Goal: Navigation & Orientation: Understand site structure

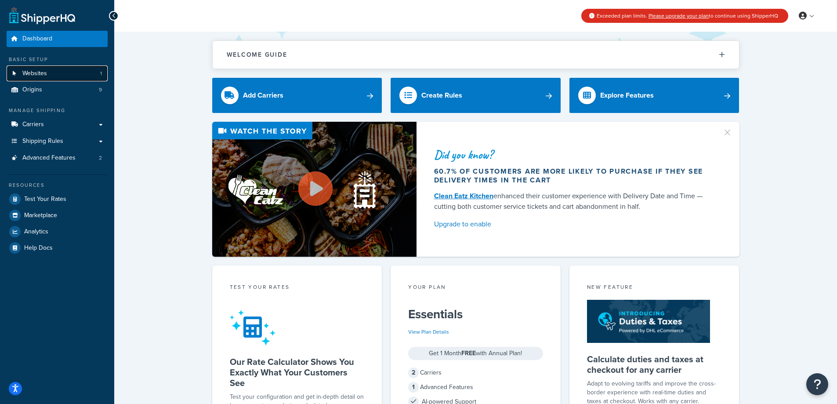
click at [56, 76] on link "Websites 1" at bounding box center [57, 73] width 101 height 16
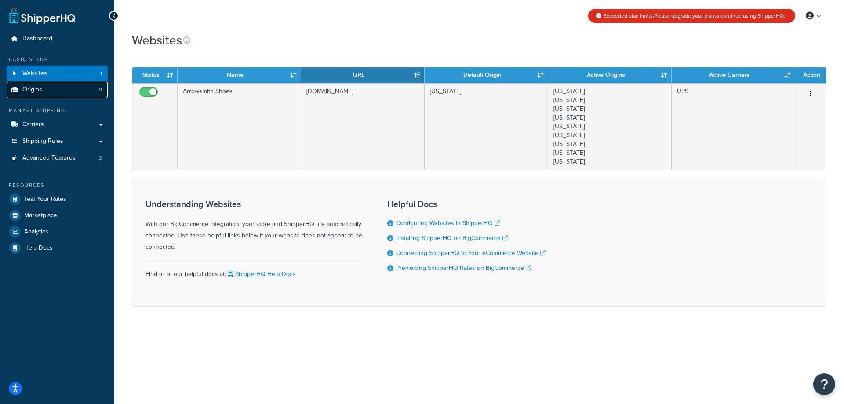
click at [53, 90] on link "Origins 9" at bounding box center [57, 90] width 101 height 16
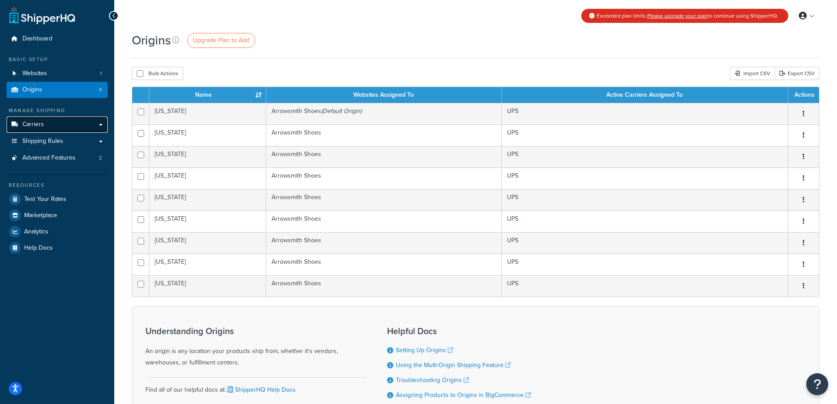
click at [55, 124] on link "Carriers" at bounding box center [57, 124] width 101 height 16
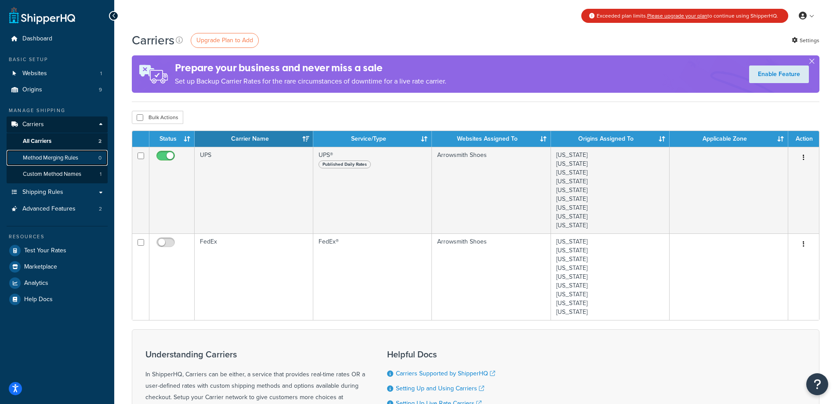
click at [69, 157] on span "Method Merging Rules" at bounding box center [50, 157] width 55 height 7
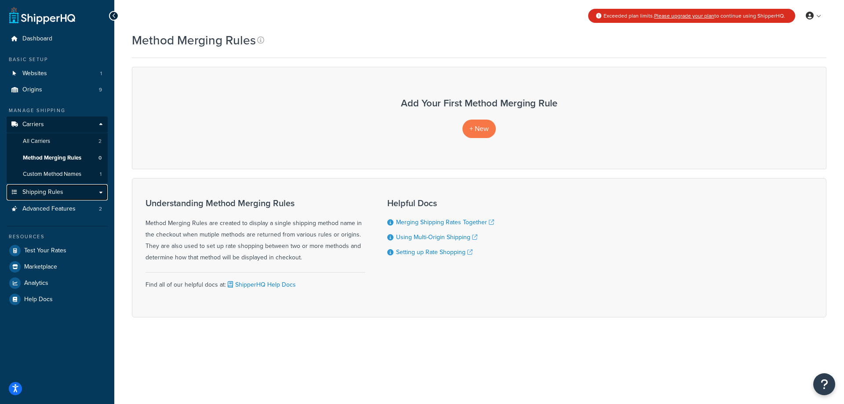
click at [60, 190] on span "Shipping Rules" at bounding box center [42, 192] width 41 height 7
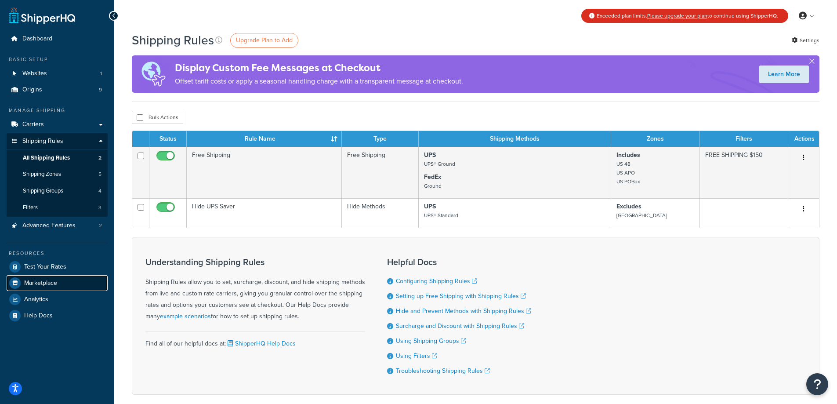
click at [51, 283] on span "Marketplace" at bounding box center [40, 283] width 33 height 7
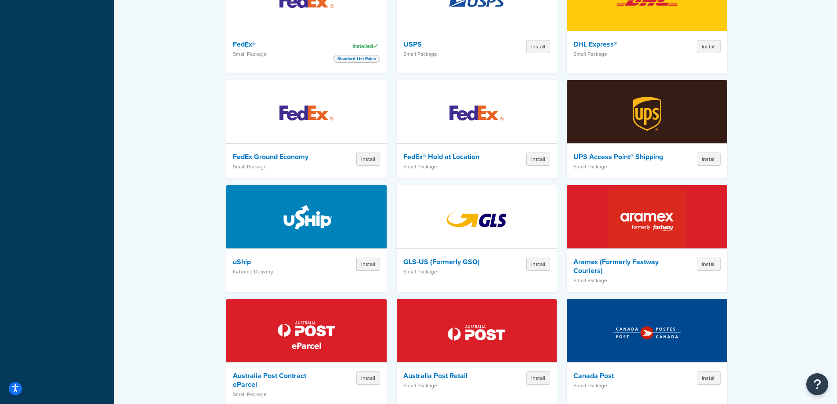
scroll to position [43, 0]
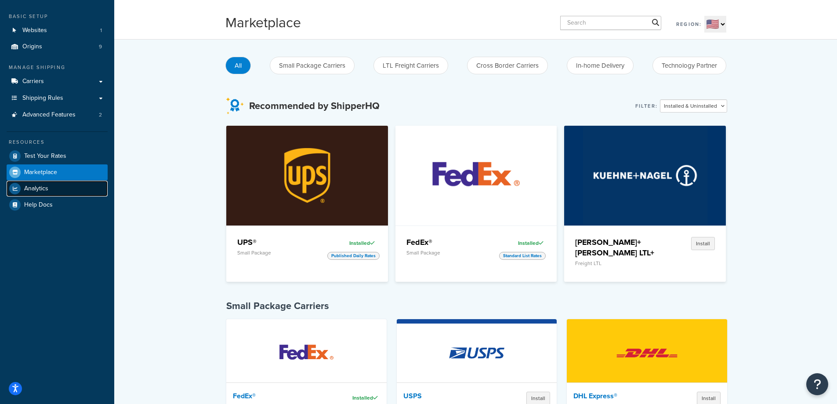
click at [44, 189] on span "Analytics" at bounding box center [36, 188] width 24 height 7
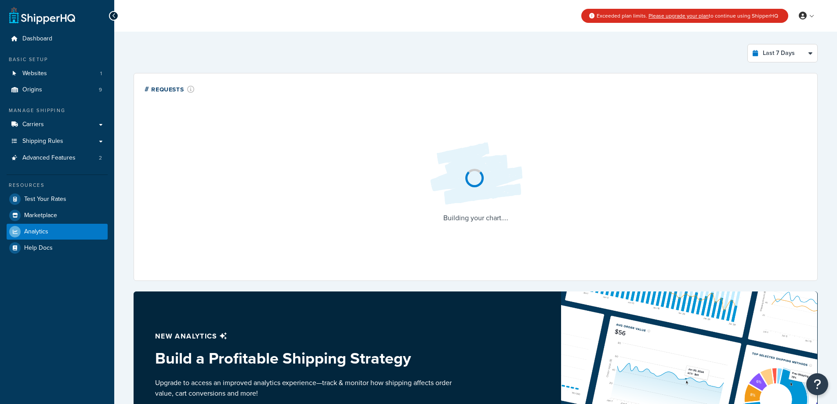
select select "last_7_days"
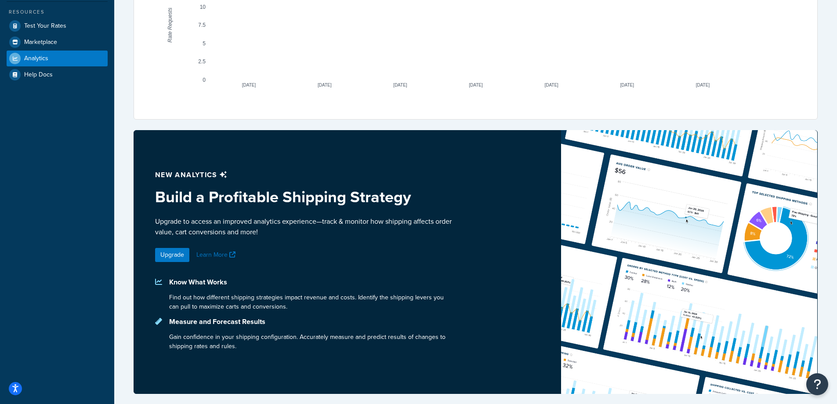
scroll to position [175, 0]
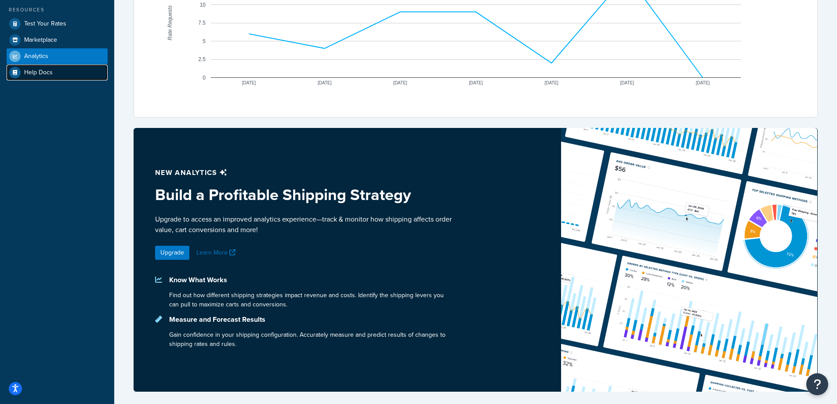
click at [45, 71] on span "Help Docs" at bounding box center [38, 72] width 29 height 7
